Goal: Task Accomplishment & Management: Manage account settings

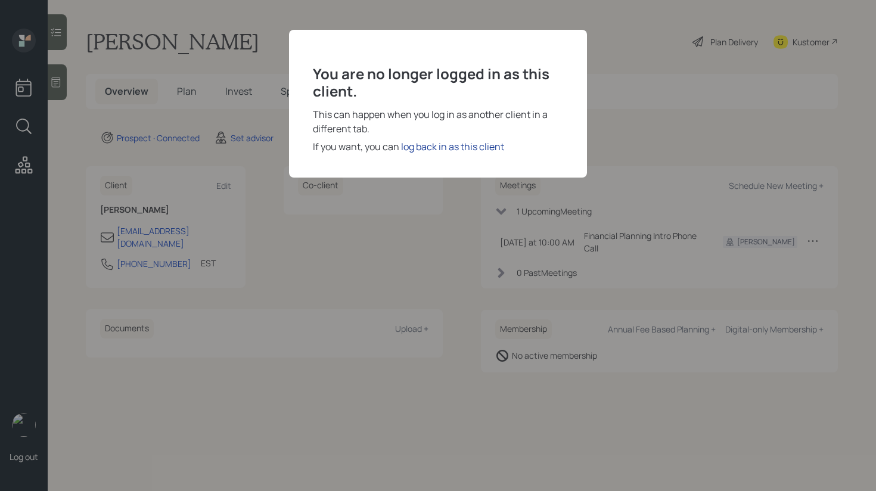
click at [438, 148] on div "log back in as this client" at bounding box center [452, 146] width 103 height 14
